Goal: Information Seeking & Learning: Learn about a topic

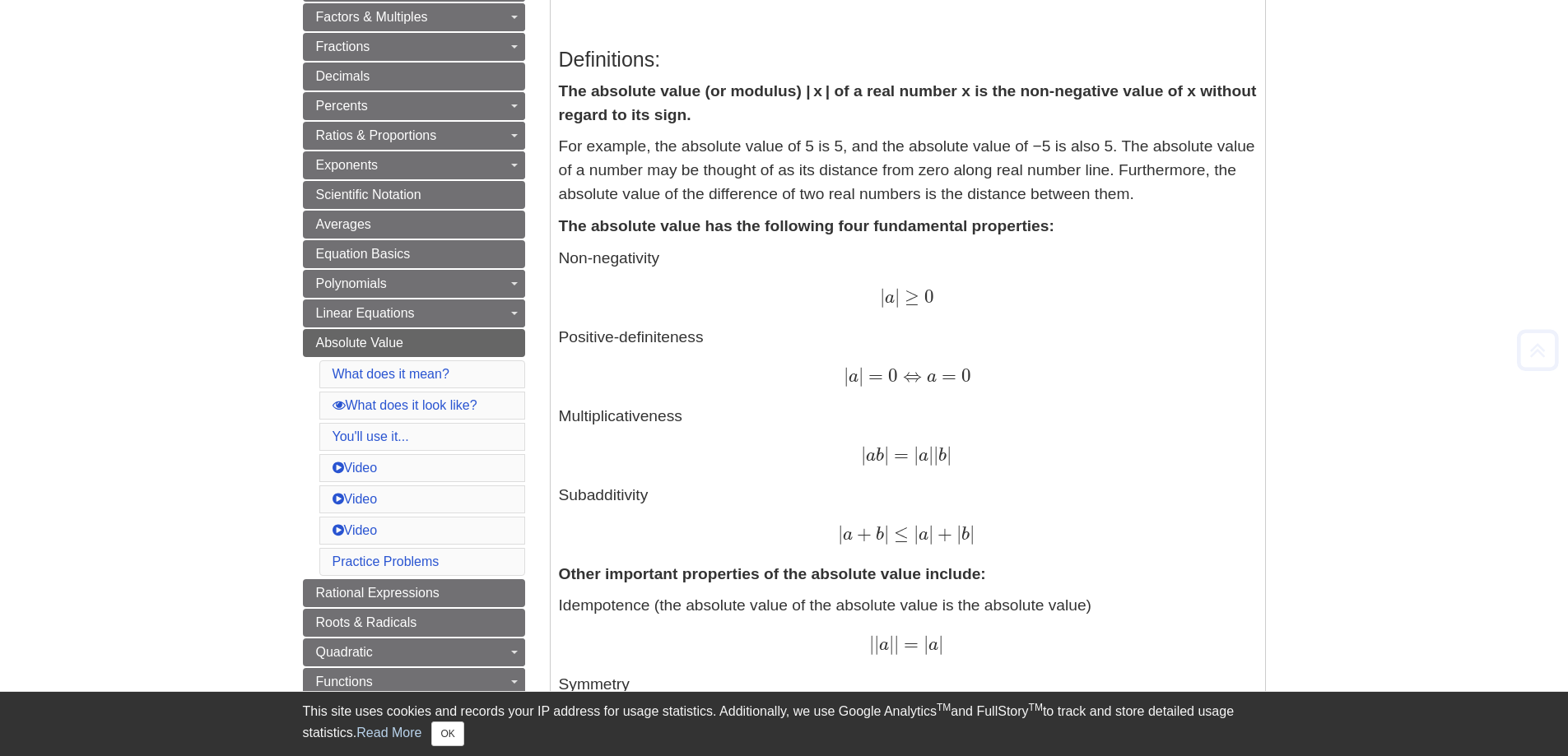
scroll to position [329, 0]
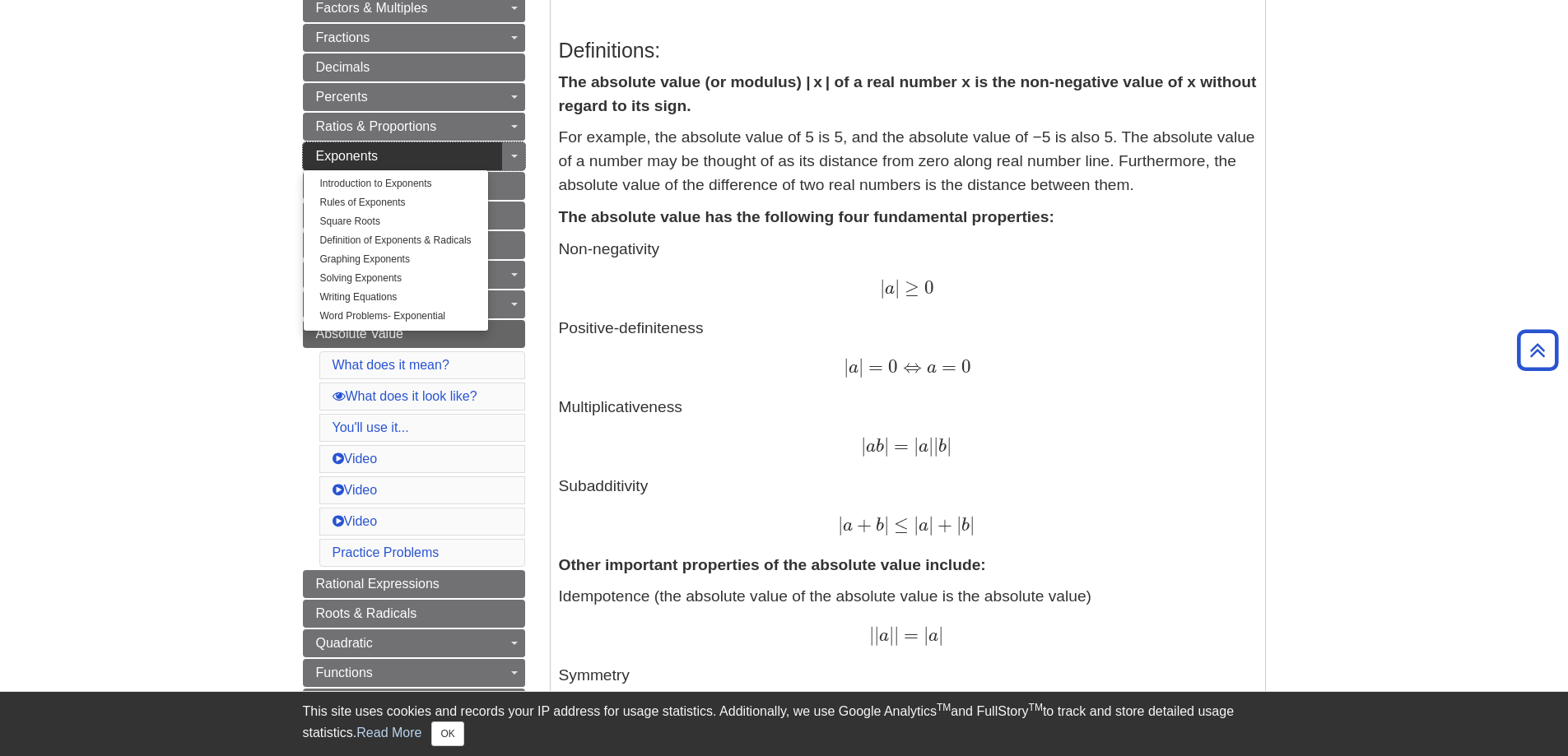
click at [337, 153] on span "Exponents" at bounding box center [347, 155] width 62 height 14
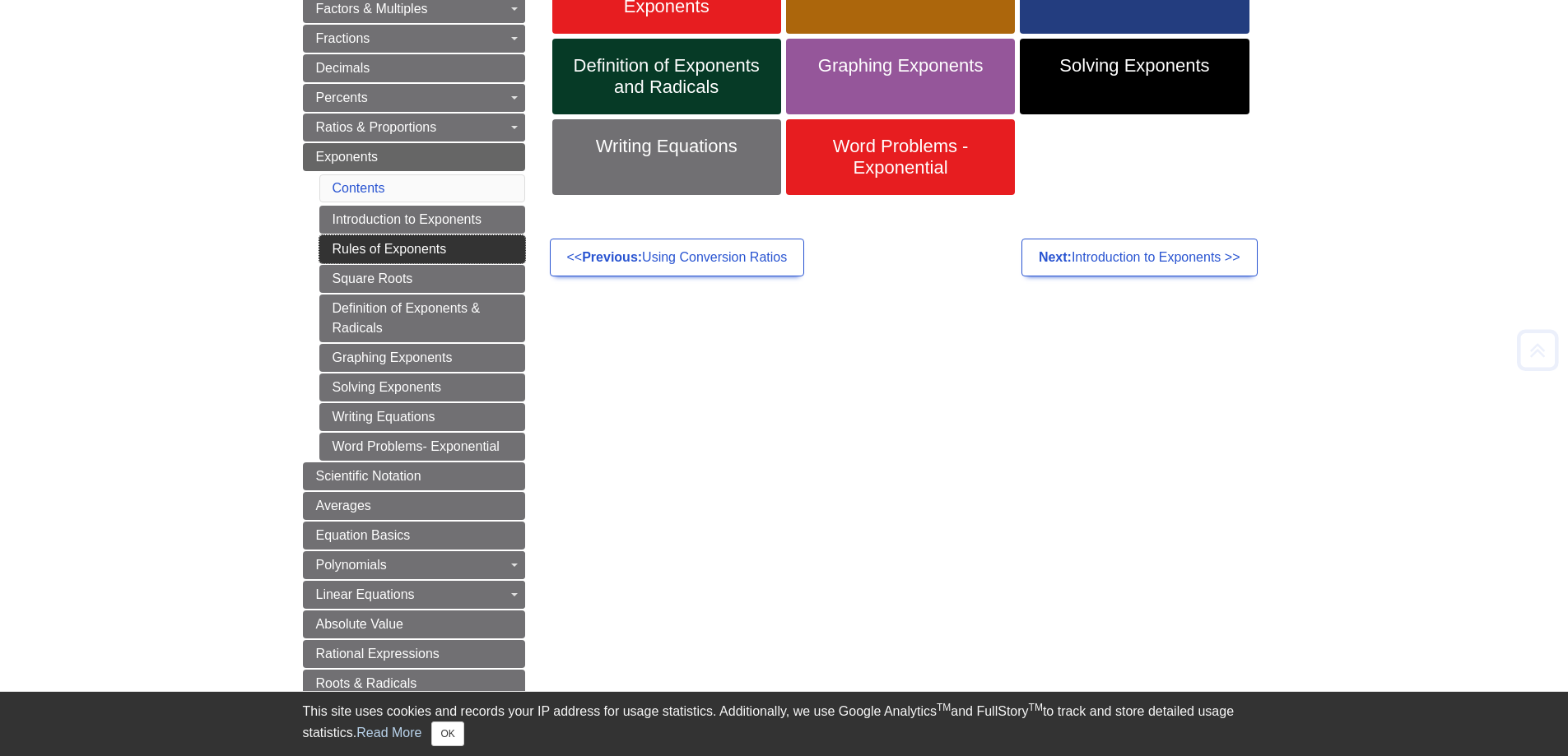
scroll to position [329, 0]
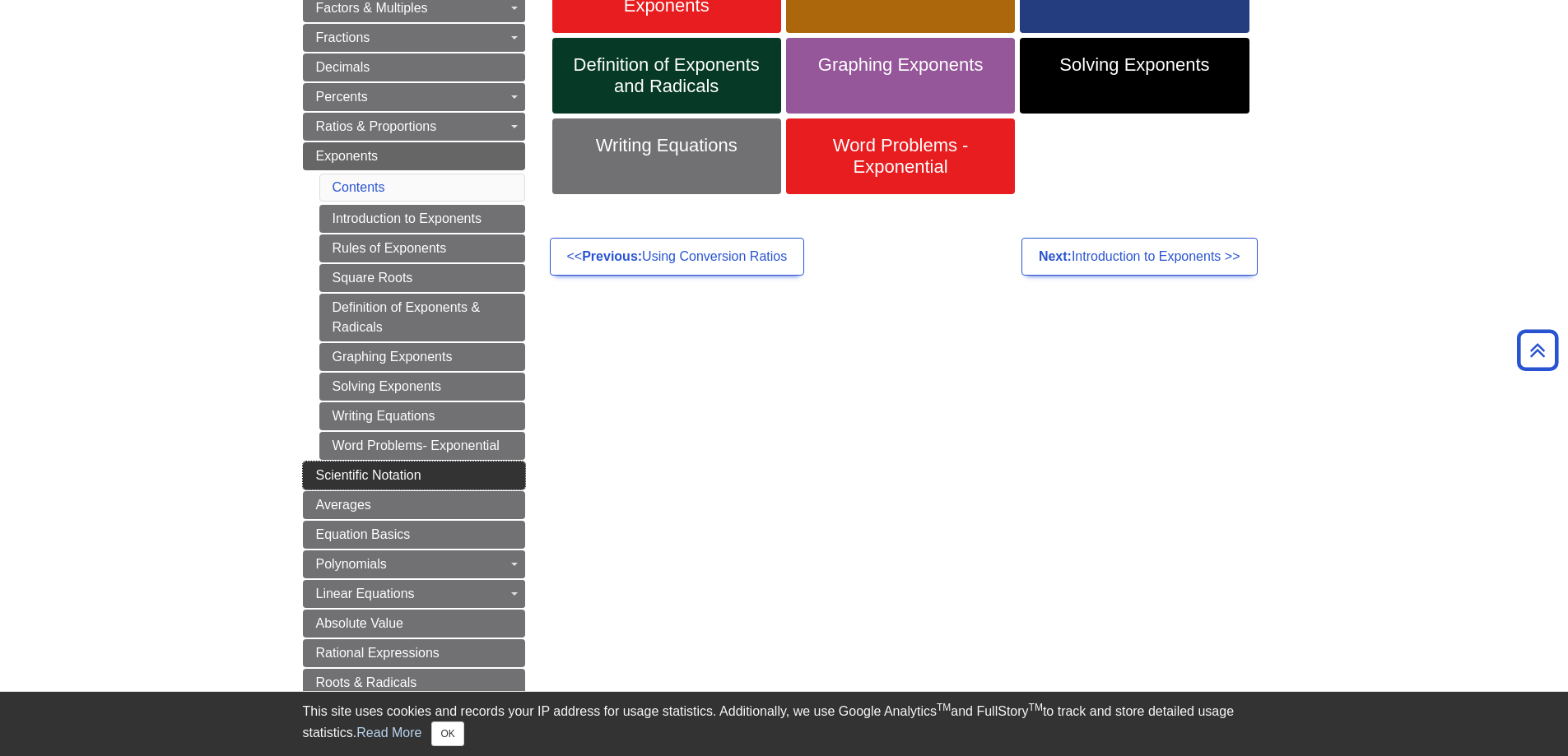
click at [425, 473] on link "Scientific Notation" at bounding box center [414, 475] width 222 height 28
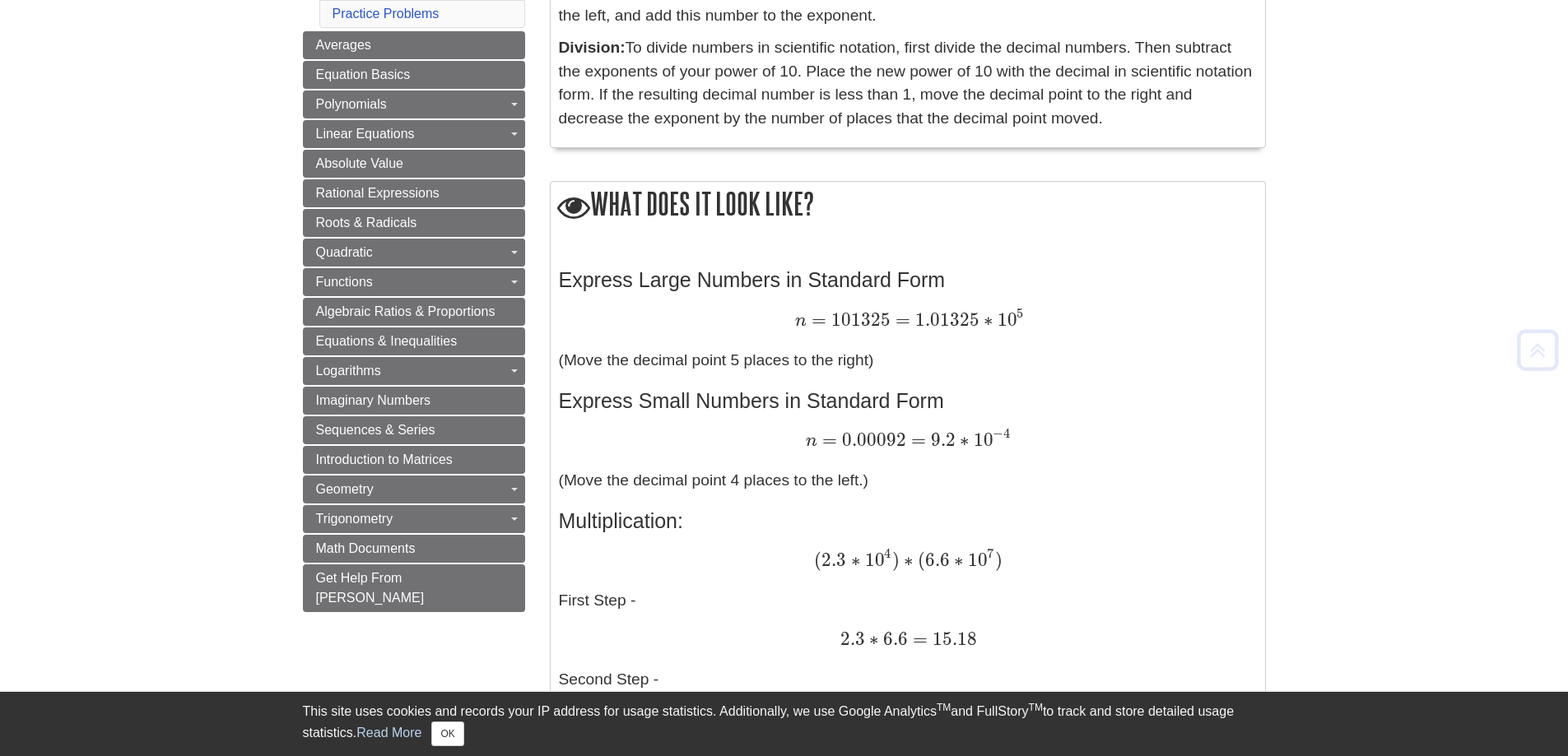
scroll to position [658, 0]
click at [422, 391] on link "Imaginary Numbers" at bounding box center [414, 400] width 222 height 28
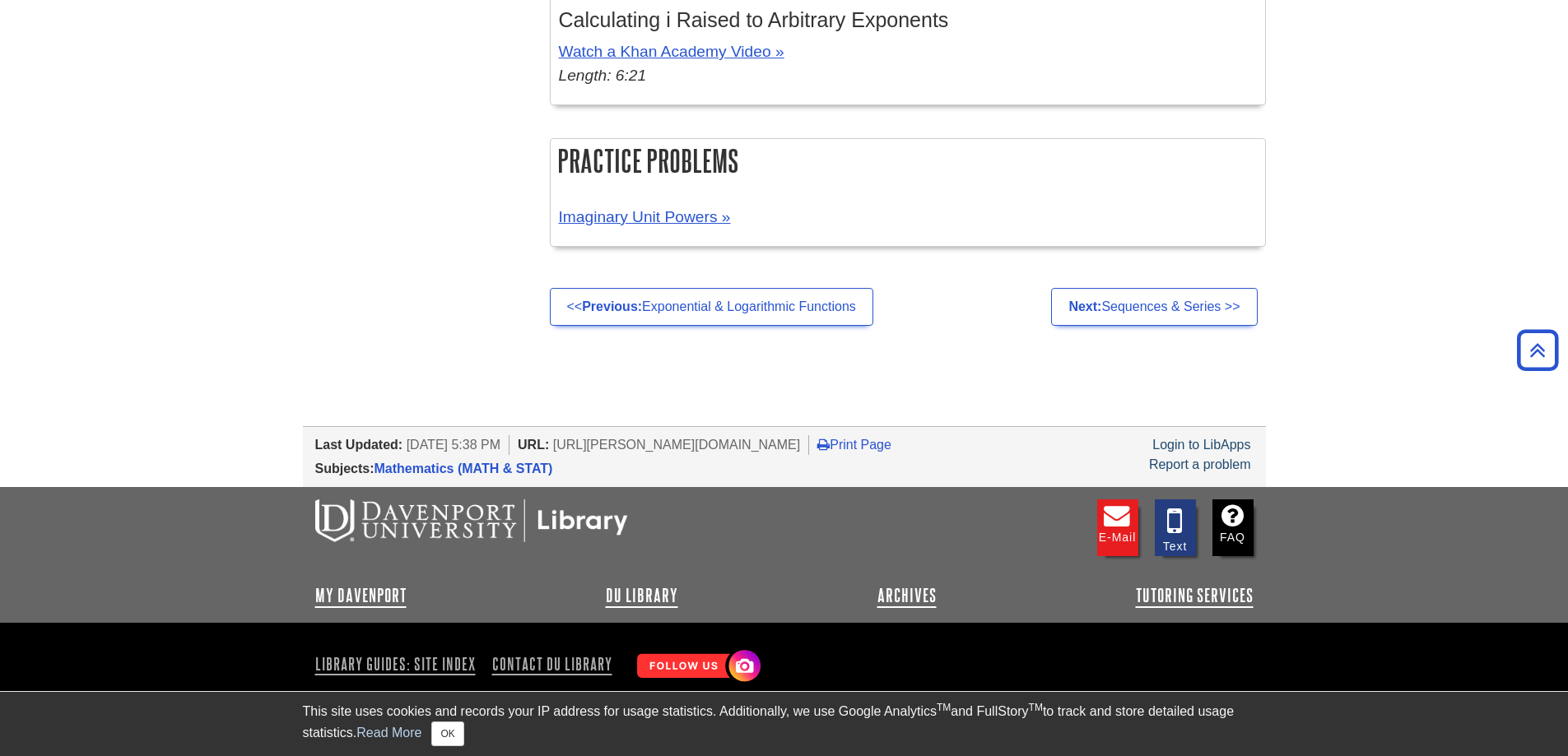
scroll to position [1719, 0]
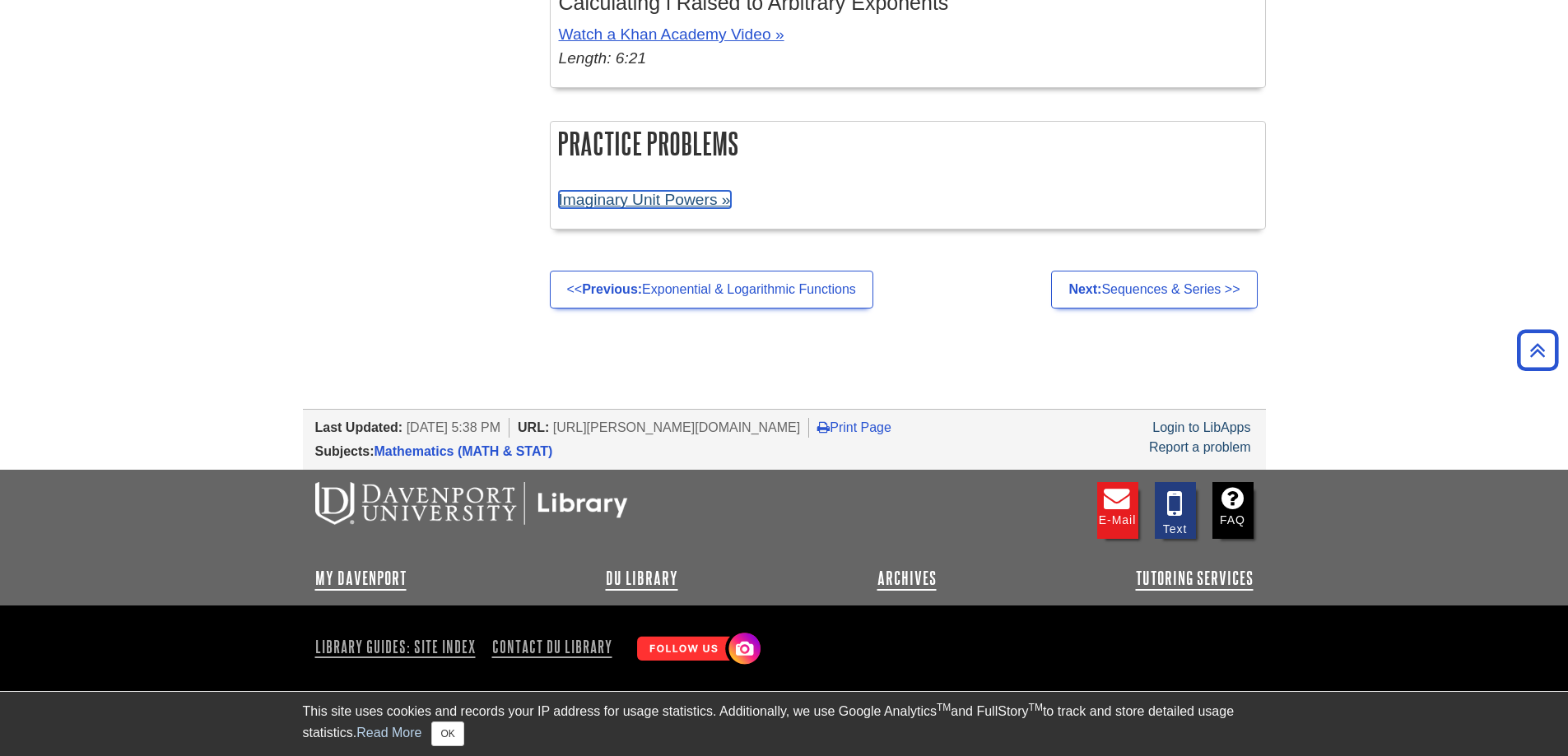
click at [697, 198] on link "Imaginary Unit Powers »" at bounding box center [644, 199] width 172 height 17
